Goal: Transaction & Acquisition: Purchase product/service

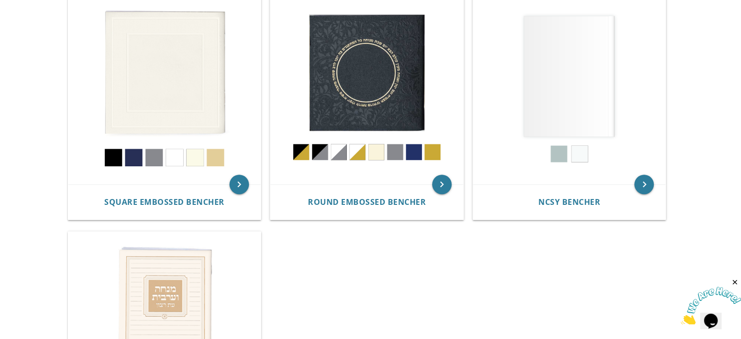
scroll to position [485, 0]
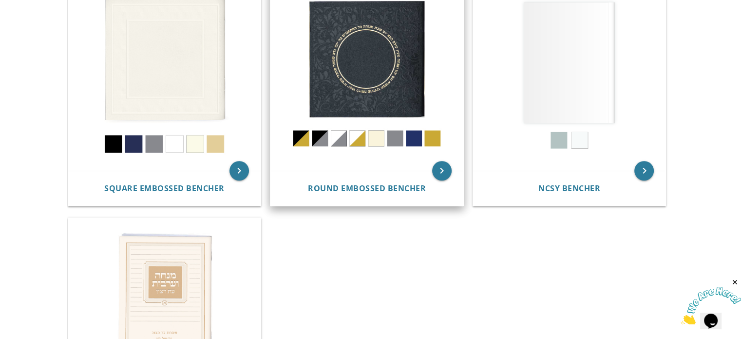
click at [399, 137] on img at bounding box center [367, 74] width 193 height 193
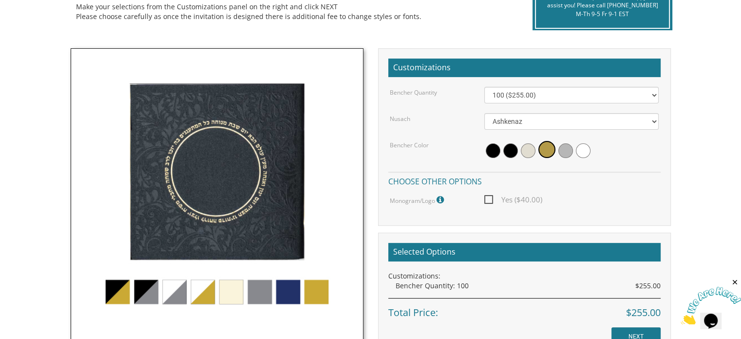
scroll to position [244, 0]
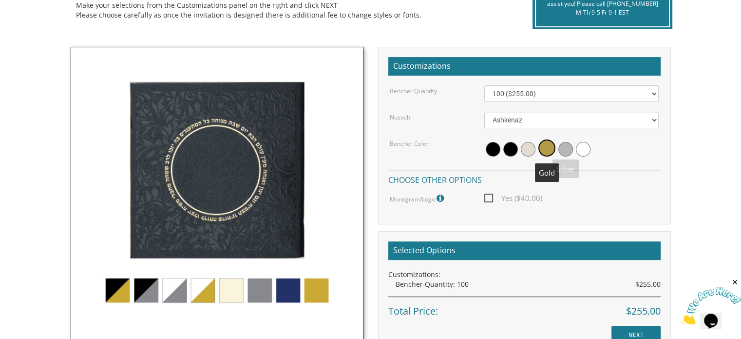
click at [546, 147] on span at bounding box center [547, 147] width 17 height 17
click at [176, 293] on img at bounding box center [217, 193] width 293 height 293
click at [202, 293] on img at bounding box center [217, 193] width 293 height 293
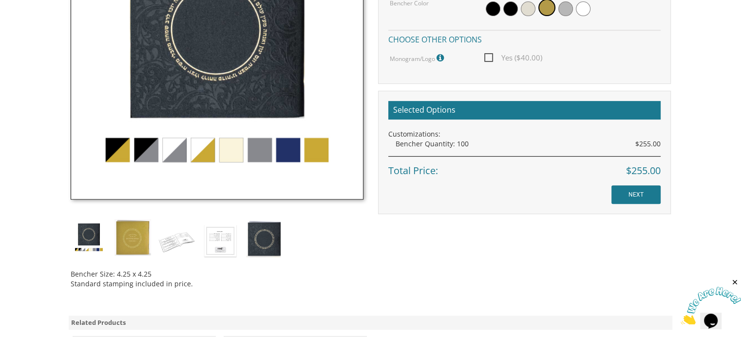
scroll to position [390, 0]
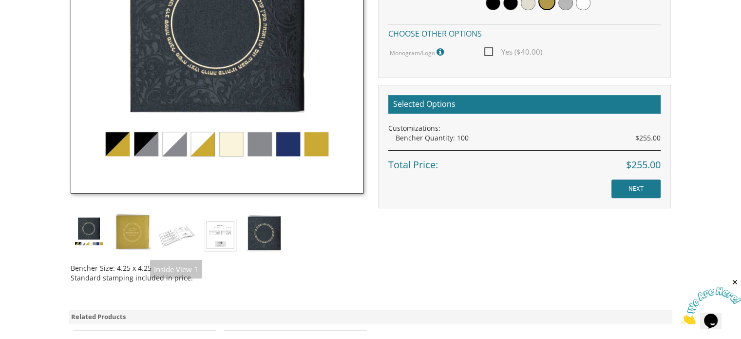
click at [200, 145] on img at bounding box center [217, 47] width 293 height 293
click at [199, 145] on img at bounding box center [217, 47] width 293 height 293
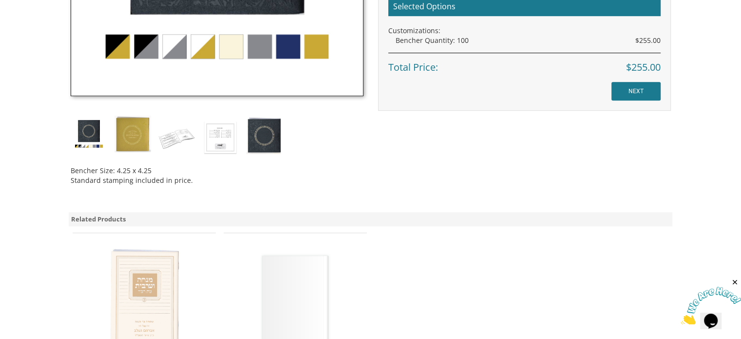
scroll to position [536, 0]
